Goal: Transaction & Acquisition: Purchase product/service

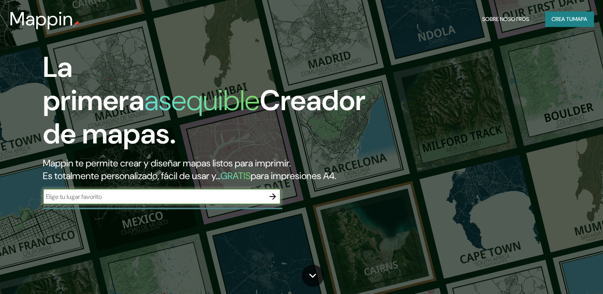
click at [217, 201] on input "text" at bounding box center [154, 196] width 222 height 9
type input "CORRIENTES"
click at [272, 200] on icon "button" at bounding box center [273, 196] width 6 height 6
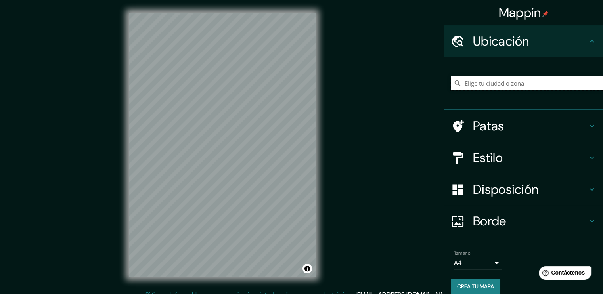
click at [544, 79] on input "Elige tu ciudad o zona" at bounding box center [527, 83] width 152 height 14
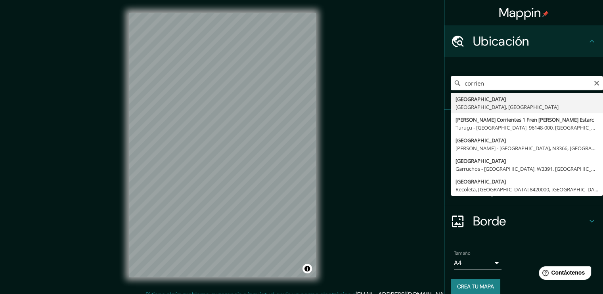
type input "[GEOGRAPHIC_DATA], [GEOGRAPHIC_DATA], [GEOGRAPHIC_DATA]"
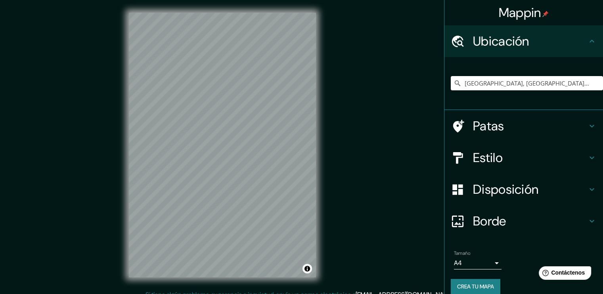
click at [587, 153] on icon at bounding box center [592, 158] width 10 height 10
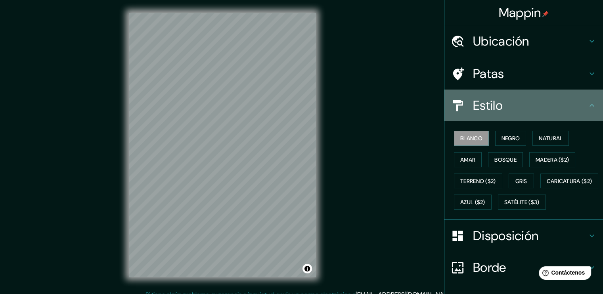
click at [576, 108] on h4 "Estilo" at bounding box center [530, 106] width 114 height 16
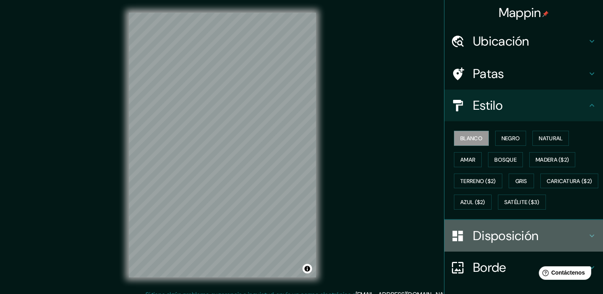
click at [540, 244] on h4 "Disposición" at bounding box center [530, 236] width 114 height 16
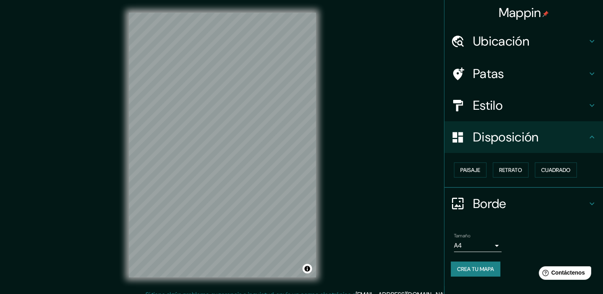
scroll to position [8, 0]
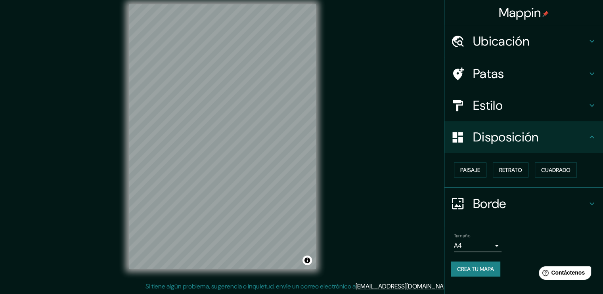
click at [491, 243] on body "Mappin Ubicación [GEOGRAPHIC_DATA], [GEOGRAPHIC_DATA], [GEOGRAPHIC_DATA] Patas …" at bounding box center [301, 139] width 603 height 294
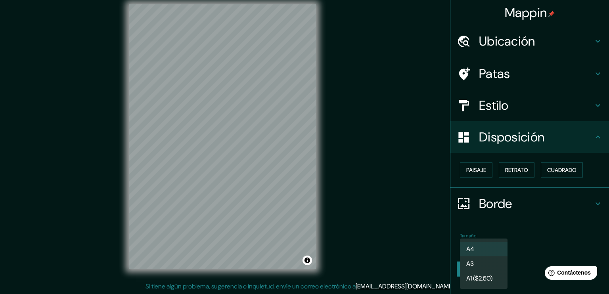
click at [531, 207] on div at bounding box center [304, 147] width 609 height 294
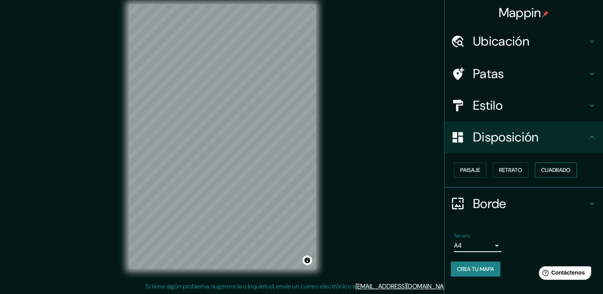
click at [560, 170] on font "Cuadrado" at bounding box center [555, 169] width 29 height 7
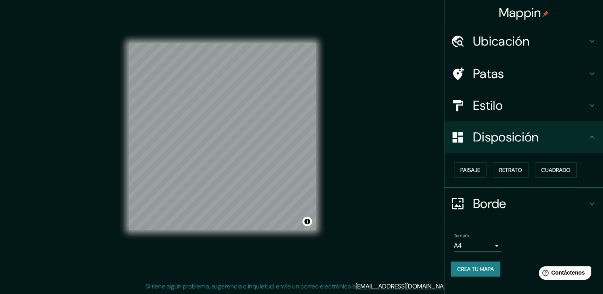
click at [479, 268] on font "Crea tu mapa" at bounding box center [475, 269] width 37 height 7
click at [472, 268] on div "Crea tu mapa" at bounding box center [524, 269] width 146 height 15
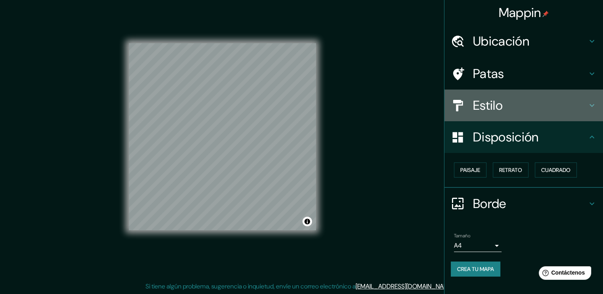
click at [523, 106] on h4 "Estilo" at bounding box center [530, 106] width 114 height 16
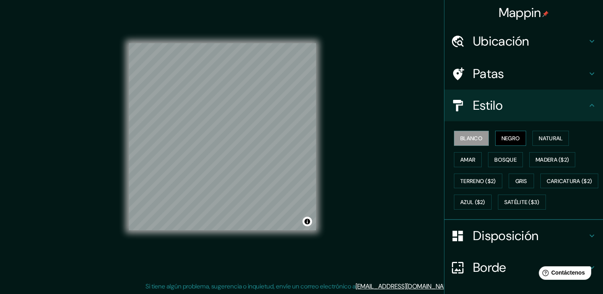
click at [506, 143] on button "Negro" at bounding box center [510, 138] width 31 height 15
click at [543, 141] on font "Natural" at bounding box center [551, 138] width 24 height 7
click at [473, 138] on font "Blanco" at bounding box center [471, 138] width 22 height 7
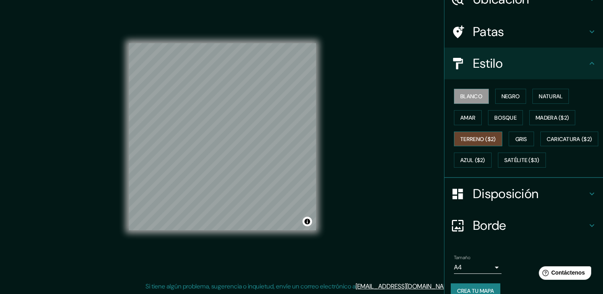
scroll to position [75, 0]
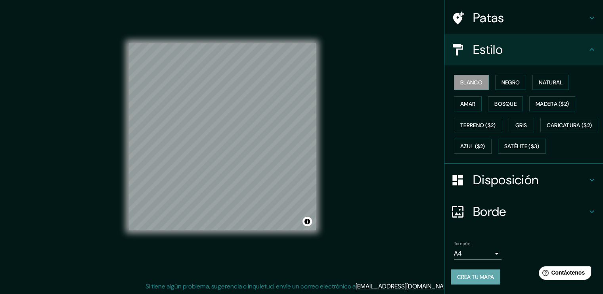
click at [477, 281] on font "Crea tu mapa" at bounding box center [475, 277] width 37 height 10
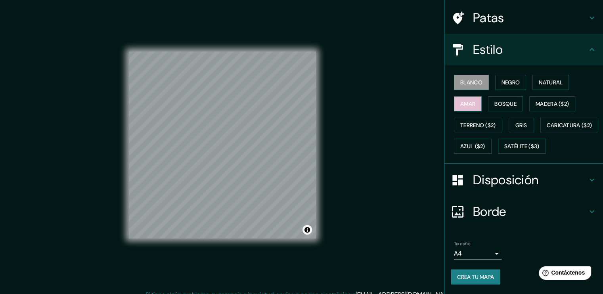
click at [472, 96] on button "Amar" at bounding box center [468, 103] width 28 height 15
click at [504, 100] on font "Bosque" at bounding box center [505, 103] width 22 height 7
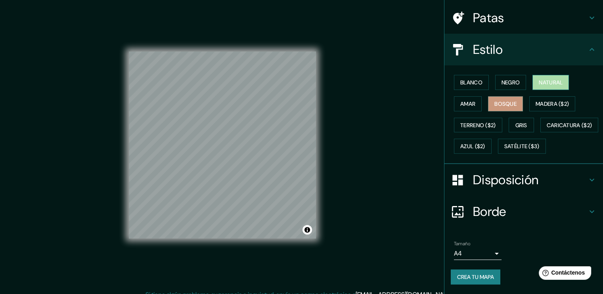
click at [539, 79] on font "Natural" at bounding box center [551, 82] width 24 height 7
click at [539, 100] on font "Madera ($2)" at bounding box center [551, 103] width 33 height 7
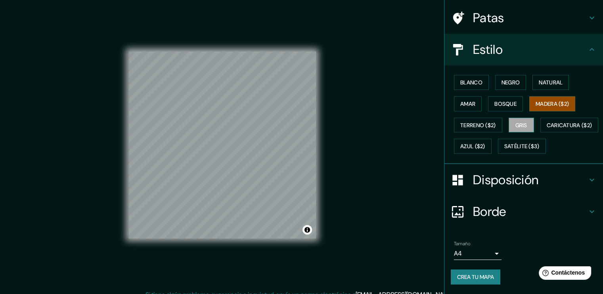
click at [520, 122] on font "Gris" at bounding box center [521, 125] width 12 height 7
click at [466, 79] on font "Blanco" at bounding box center [471, 82] width 22 height 7
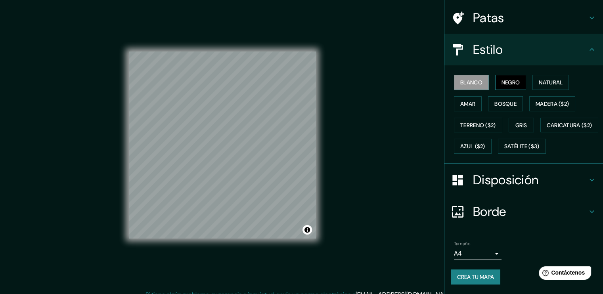
click at [504, 79] on font "Negro" at bounding box center [510, 82] width 19 height 7
click at [539, 79] on font "Natural" at bounding box center [551, 82] width 24 height 7
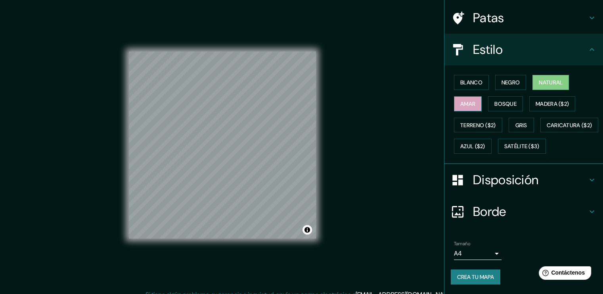
click at [470, 96] on button "Amar" at bounding box center [468, 103] width 28 height 15
click at [504, 147] on font "Satélite ($3)" at bounding box center [521, 146] width 35 height 7
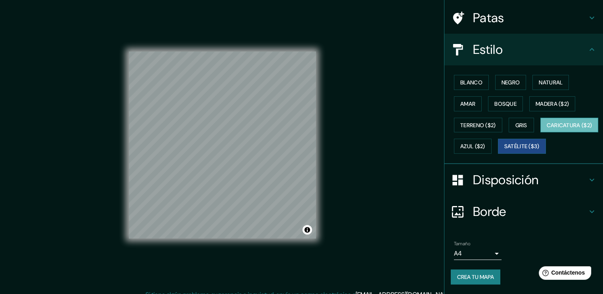
click at [547, 126] on font "Caricatura ($2)" at bounding box center [570, 125] width 46 height 7
click at [485, 143] on font "Azul ($2)" at bounding box center [472, 146] width 25 height 7
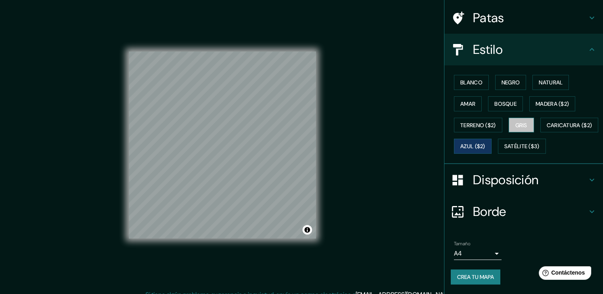
click at [516, 120] on font "Gris" at bounding box center [521, 125] width 12 height 10
click at [480, 122] on font "Terreno ($2)" at bounding box center [478, 125] width 36 height 7
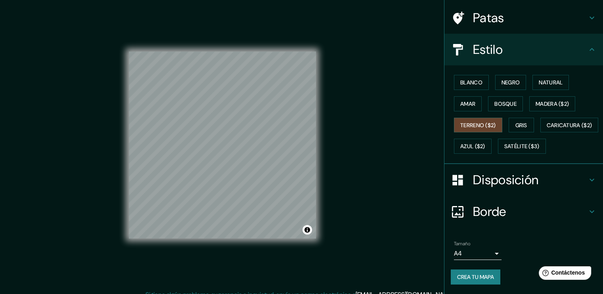
click at [458, 92] on div "Blanco Negro Natural Amar Bosque Madera ($2) Terreno ($2) Gris Caricatura ($2) …" at bounding box center [527, 114] width 152 height 85
click at [461, 100] on font "Amar" at bounding box center [467, 103] width 15 height 7
click at [469, 122] on font "Terreno ($2)" at bounding box center [478, 125] width 36 height 7
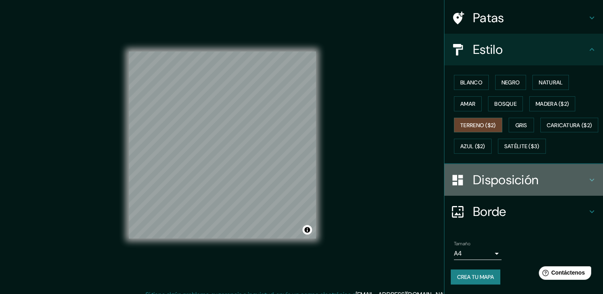
click at [517, 182] on font "Disposición" at bounding box center [505, 180] width 65 height 17
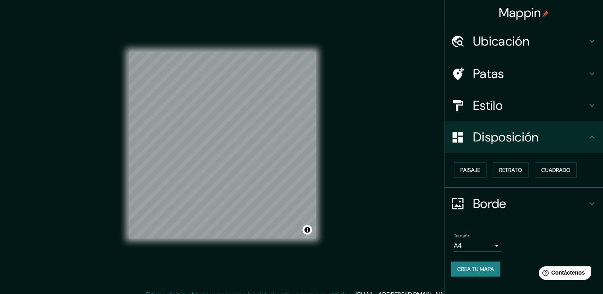
click at [485, 246] on body "Mappin Ubicación [GEOGRAPHIC_DATA], [GEOGRAPHIC_DATA], [GEOGRAPHIC_DATA] Patas …" at bounding box center [301, 147] width 603 height 294
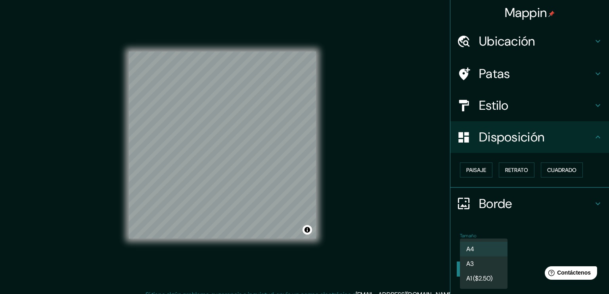
click at [491, 210] on div at bounding box center [304, 147] width 609 height 294
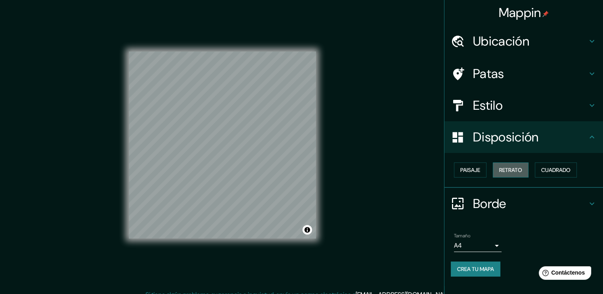
click at [506, 168] on font "Retrato" at bounding box center [510, 169] width 23 height 7
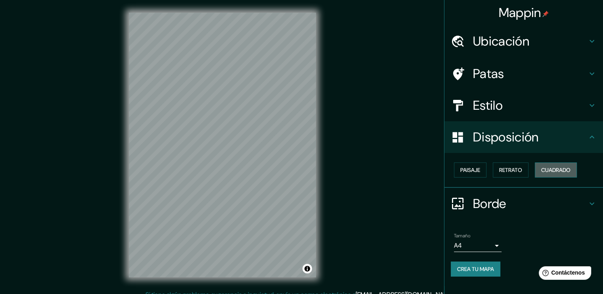
click at [547, 167] on font "Cuadrado" at bounding box center [555, 169] width 29 height 7
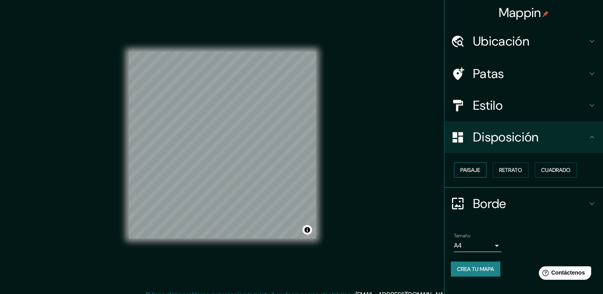
click at [479, 174] on font "Paisaje" at bounding box center [470, 170] width 20 height 10
